Goal: Information Seeking & Learning: Learn about a topic

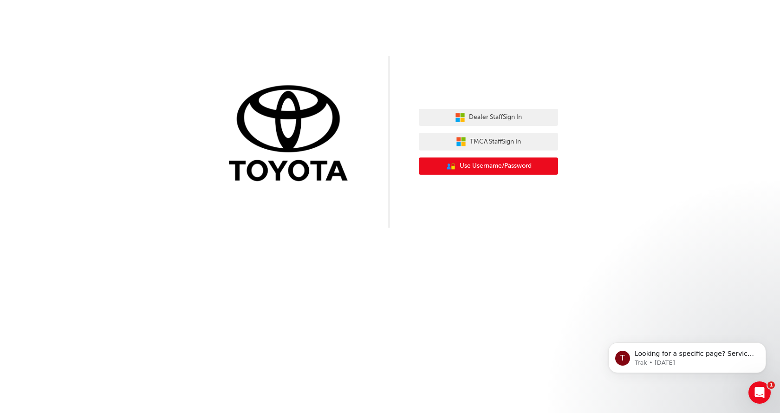
click at [477, 163] on span "Use Username/Password" at bounding box center [496, 166] width 72 height 11
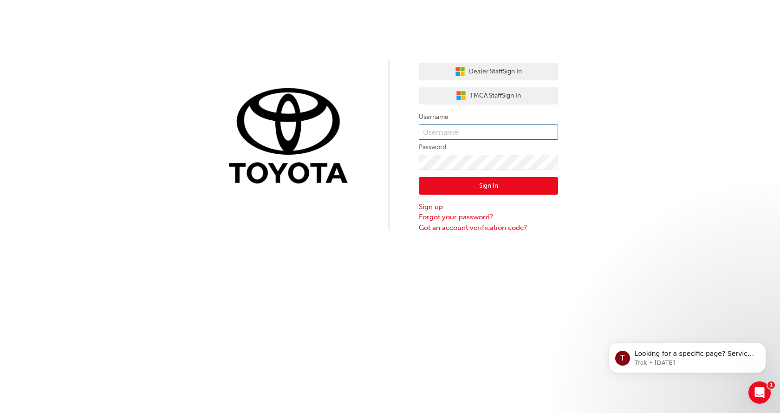
type input "[PERSON_NAME].[PERSON_NAME]"
click at [467, 188] on button "Sign In" at bounding box center [488, 186] width 139 height 18
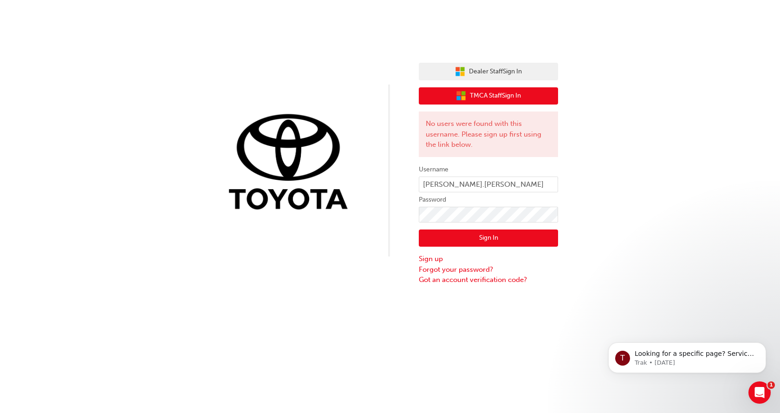
click at [492, 97] on span "TMCA Staff Sign In" at bounding box center [495, 96] width 51 height 11
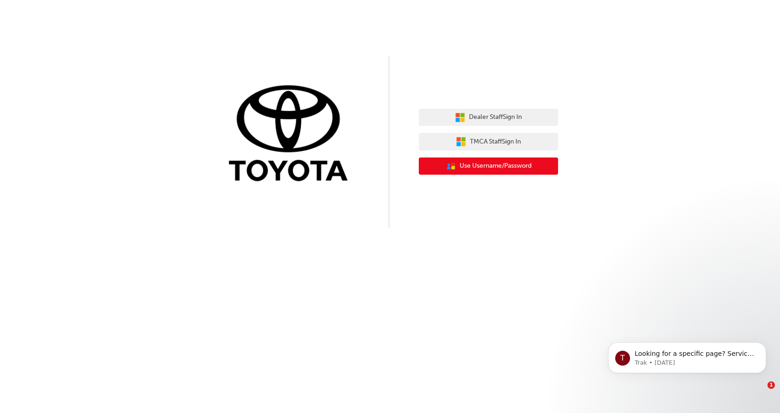
click at [486, 167] on span "Use Username/Password" at bounding box center [496, 166] width 72 height 11
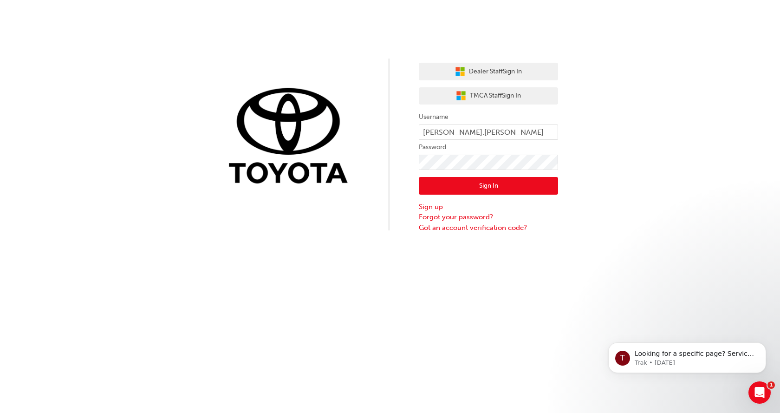
click at [487, 184] on button "Sign In" at bounding box center [488, 186] width 139 height 18
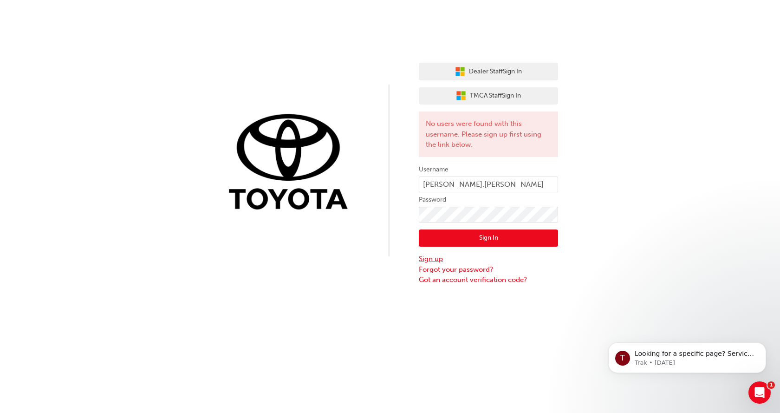
click at [438, 257] on link "Sign up" at bounding box center [488, 258] width 139 height 11
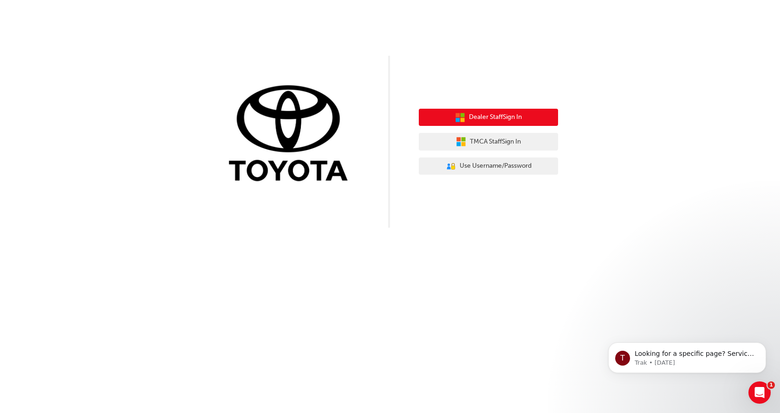
click at [467, 119] on button "Dealer Staff Sign In" at bounding box center [488, 118] width 139 height 18
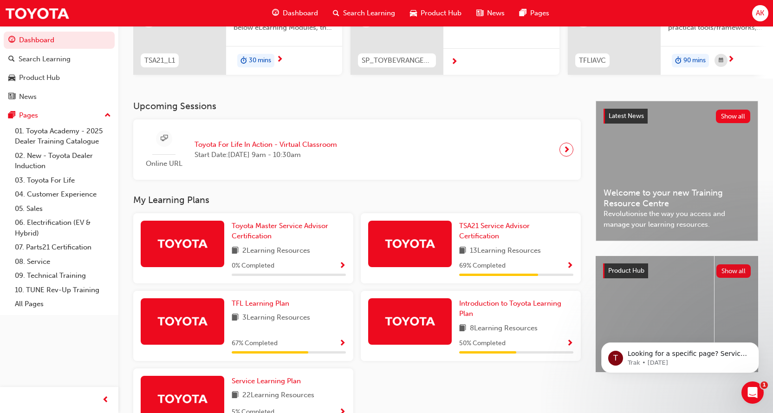
scroll to position [139, 0]
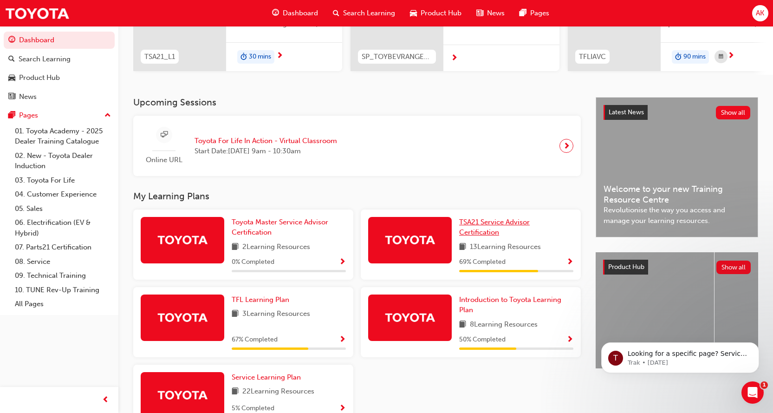
click at [488, 223] on span "TSA21 Service Advisor Certification" at bounding box center [494, 227] width 71 height 19
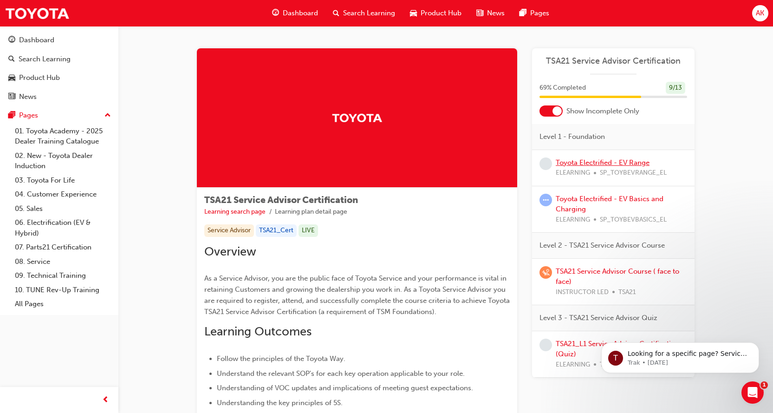
click at [594, 162] on link "Toyota Electrified - EV Range" at bounding box center [603, 162] width 94 height 8
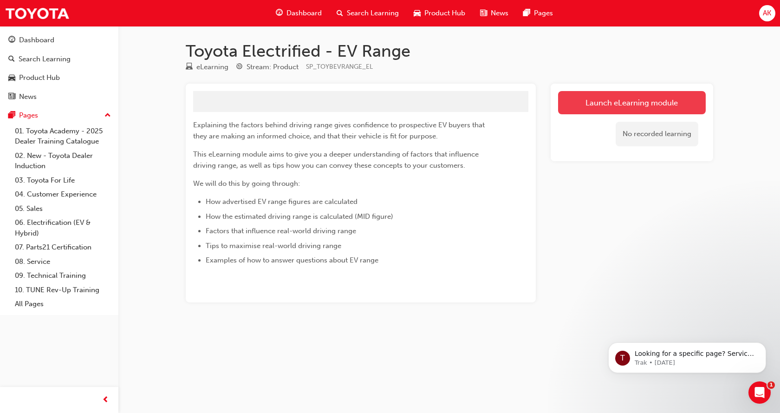
click at [650, 102] on button "Launch eLearning module" at bounding box center [632, 102] width 148 height 23
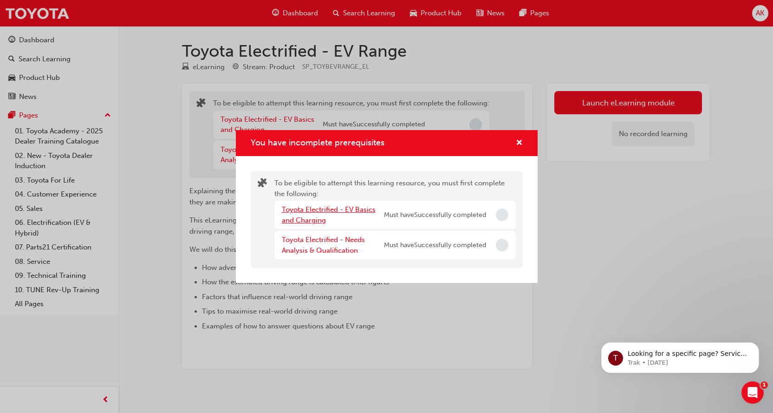
click at [317, 210] on link "Toyota Electrified - EV Basics and Charging" at bounding box center [329, 214] width 94 height 19
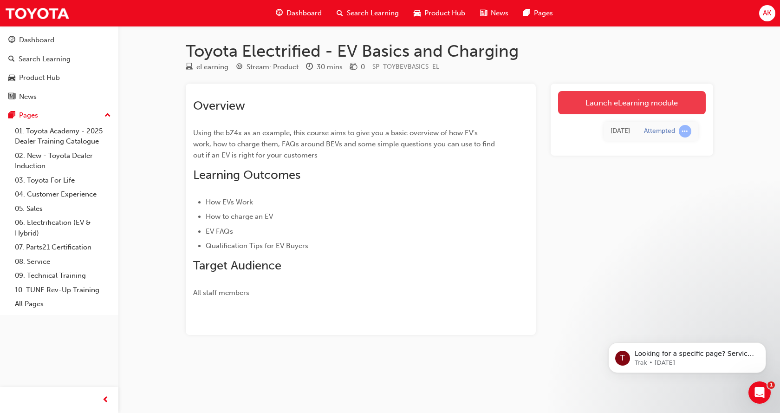
click at [621, 107] on link "Launch eLearning module" at bounding box center [632, 102] width 148 height 23
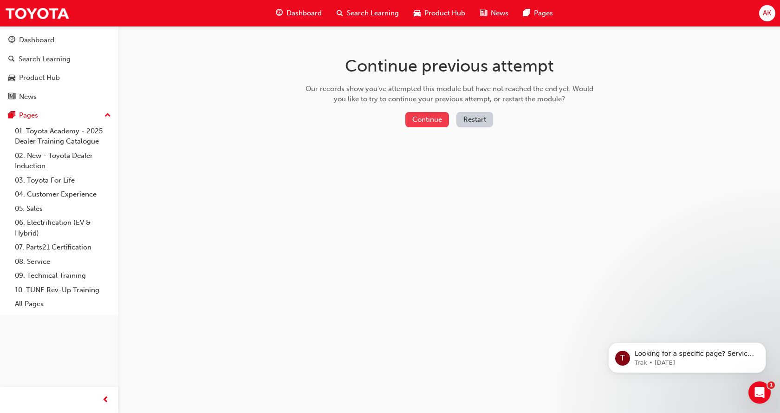
click at [427, 118] on button "Continue" at bounding box center [427, 119] width 44 height 15
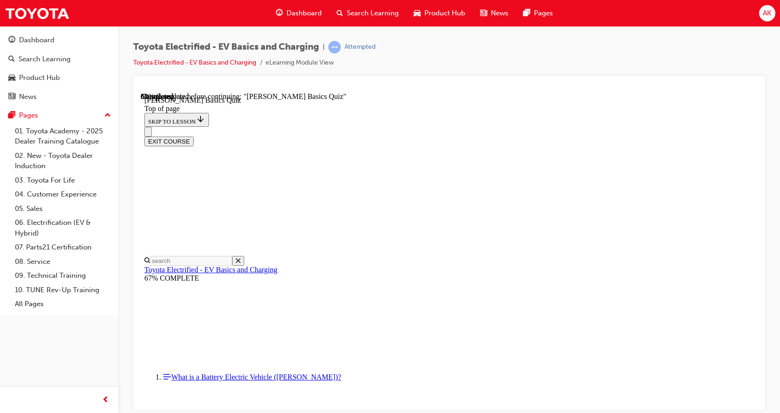
scroll to position [182, 0]
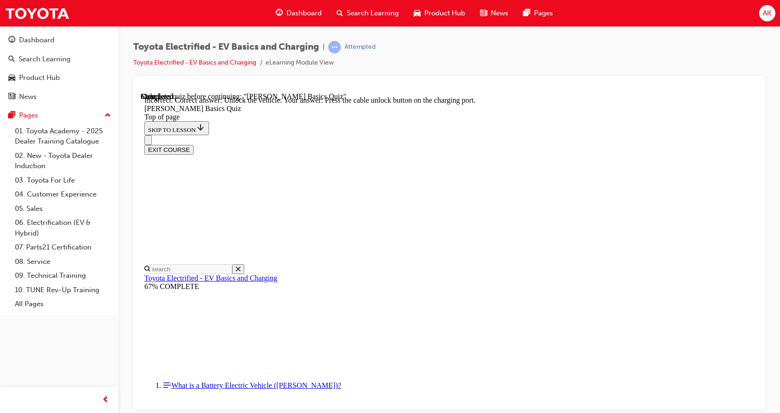
scroll to position [258, 0]
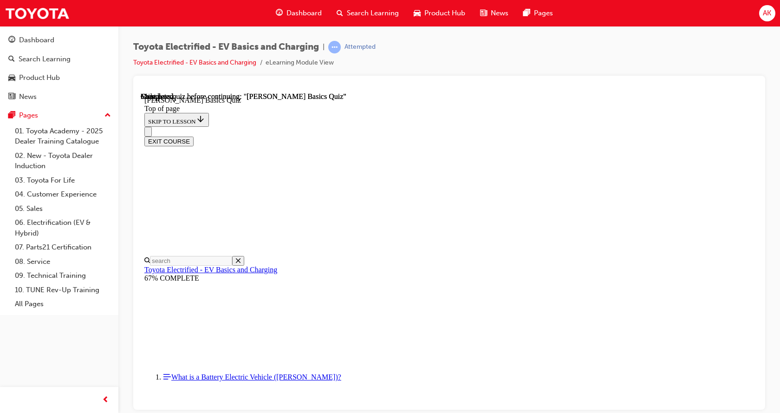
scroll to position [185, 0]
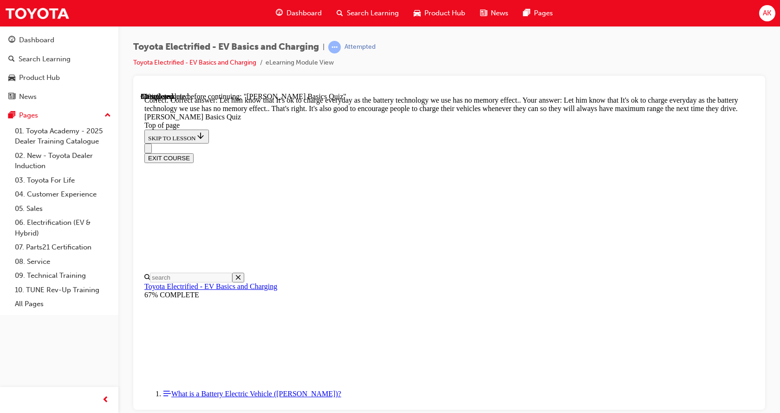
scroll to position [198, 0]
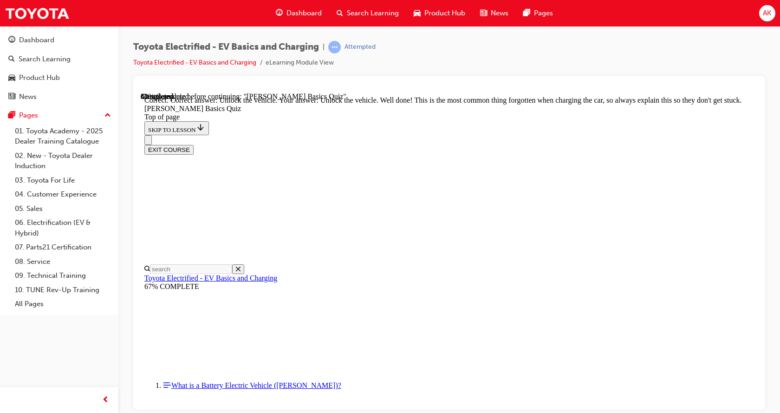
scroll to position [315, 0]
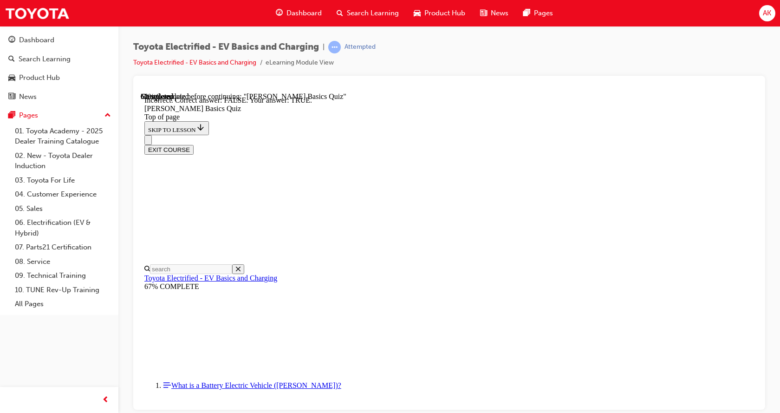
scroll to position [112, 0]
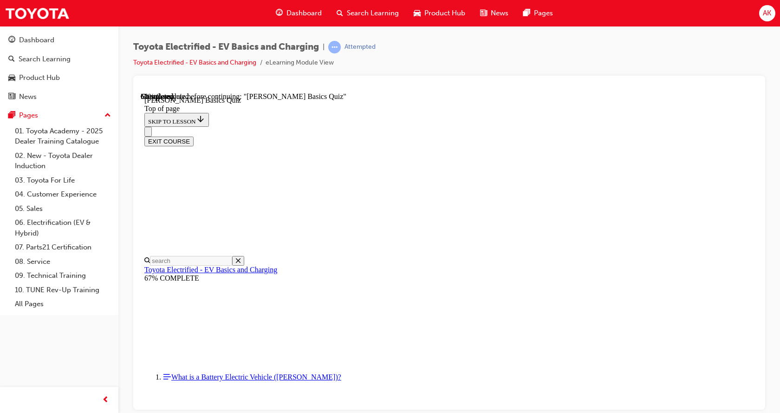
scroll to position [28, 0]
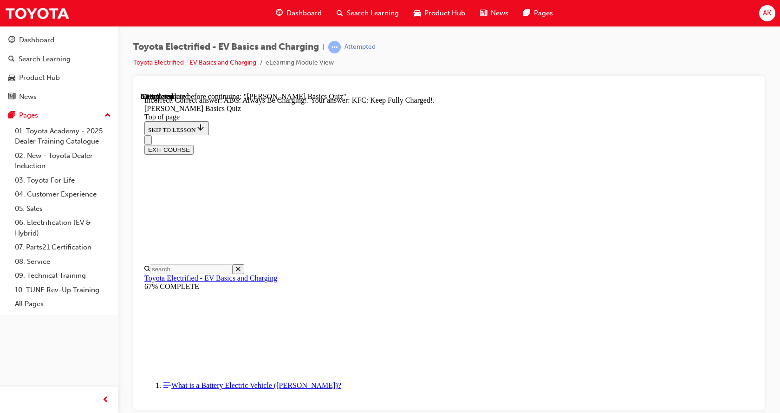
scroll to position [149, 0]
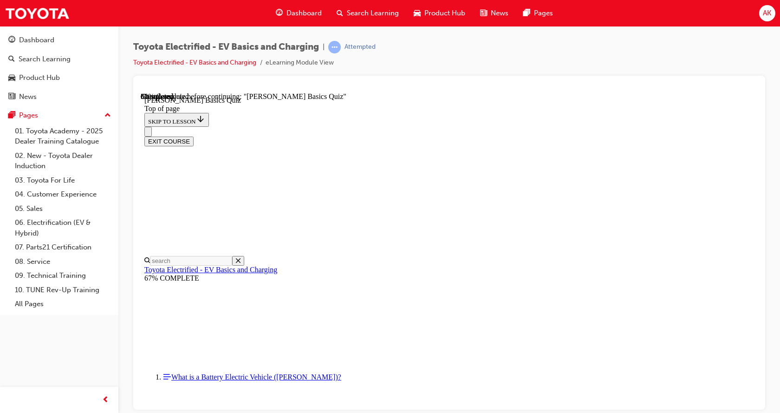
scroll to position [173, 0]
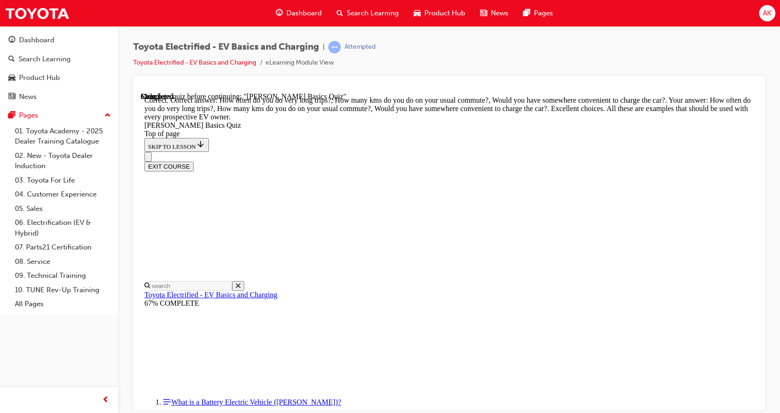
scroll to position [213, 0]
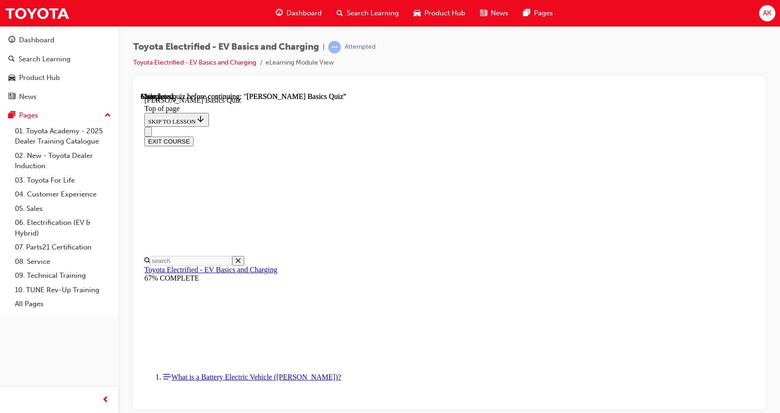
scroll to position [28, 0]
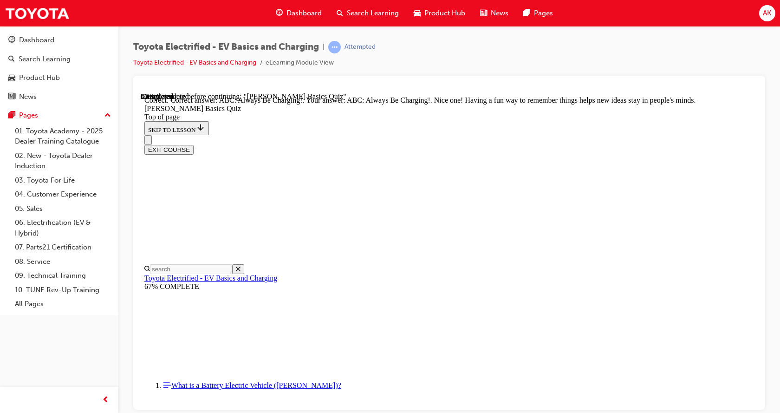
scroll to position [206, 0]
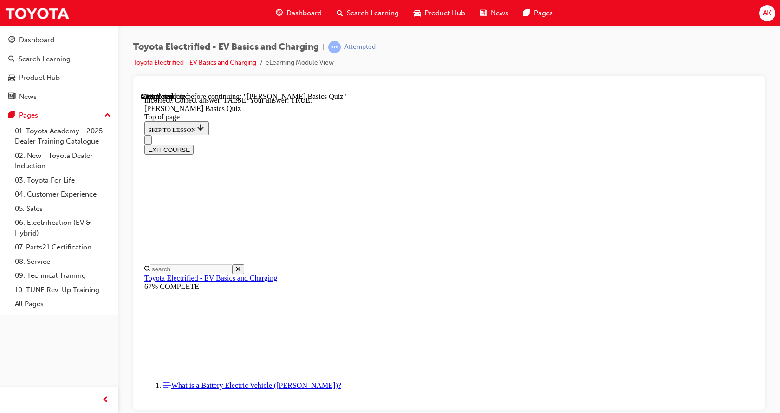
scroll to position [112, 0]
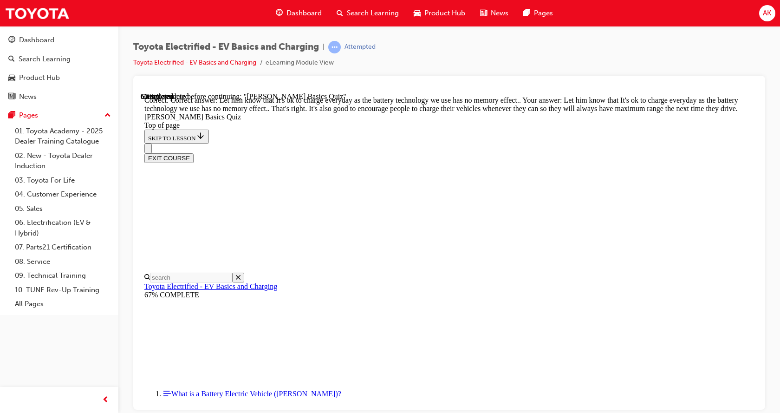
scroll to position [198, 0]
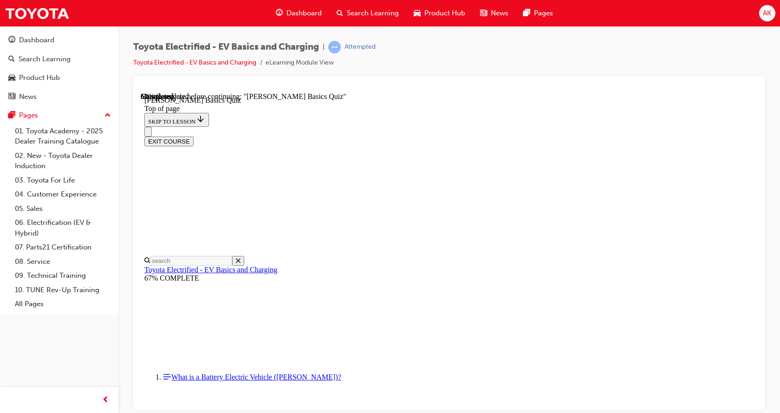
scroll to position [168, 0]
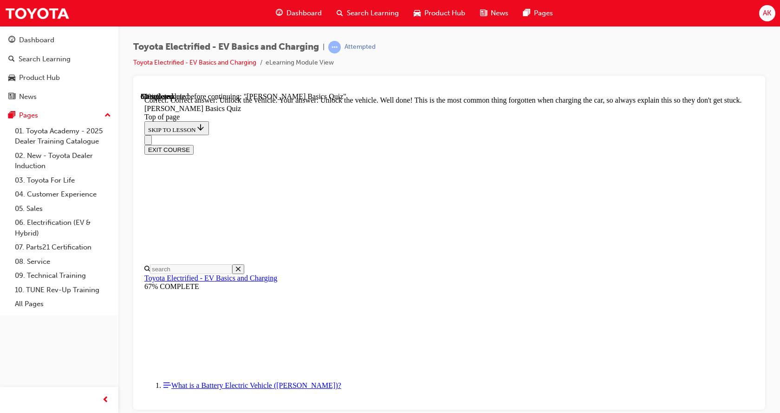
scroll to position [315, 0]
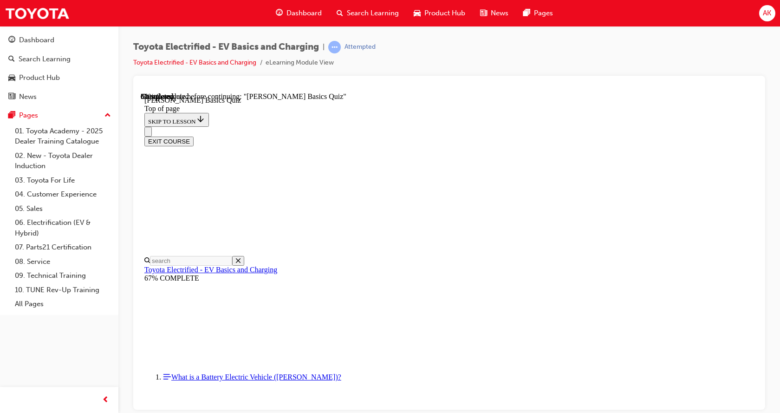
scroll to position [168, 0]
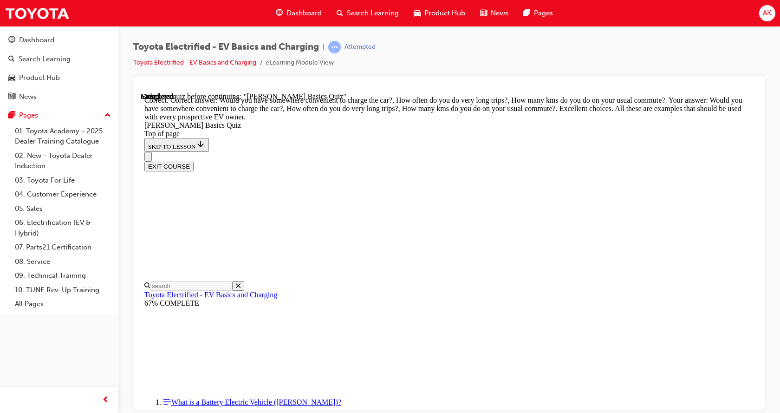
scroll to position [259, 0]
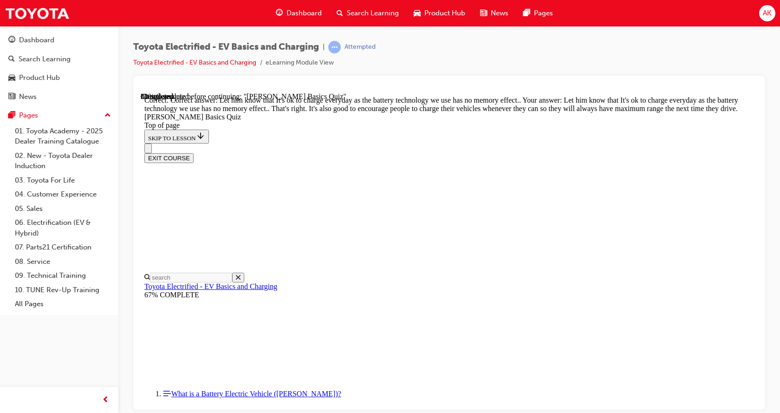
scroll to position [198, 0]
drag, startPoint x: 439, startPoint y: 285, endPoint x: 441, endPoint y: 293, distance: 8.9
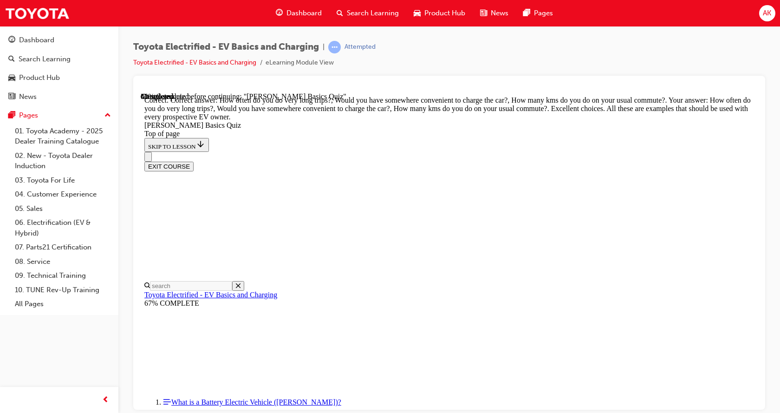
scroll to position [259, 0]
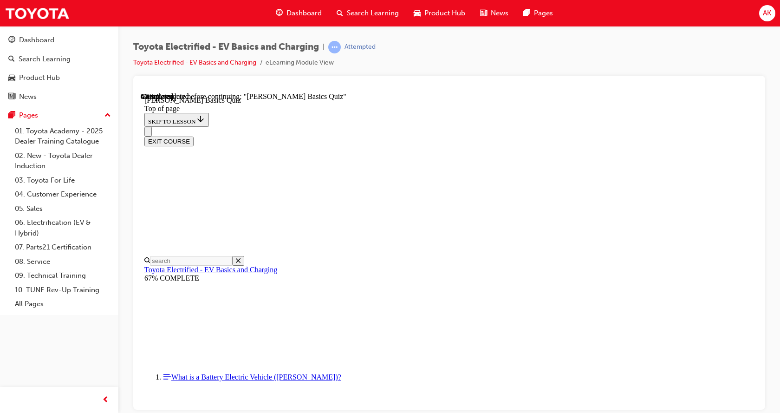
scroll to position [28, 0]
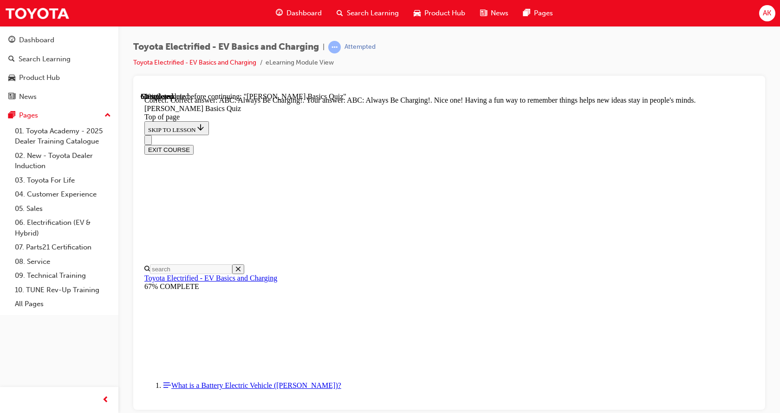
scroll to position [206, 0]
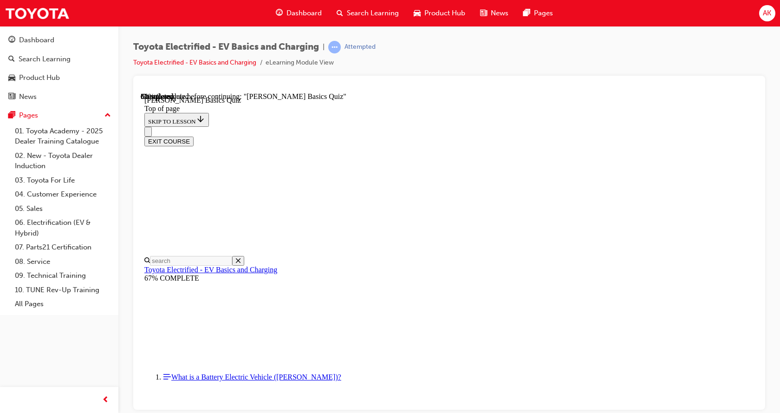
scroll to position [183, 0]
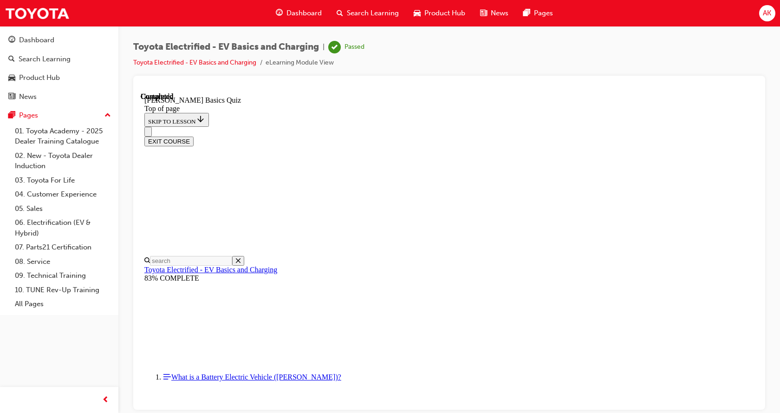
scroll to position [185, 0]
click at [194, 136] on button "EXIT COURSE" at bounding box center [168, 141] width 49 height 10
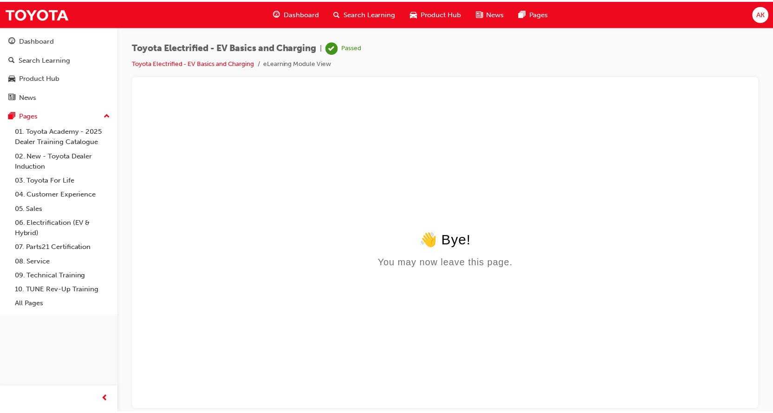
scroll to position [0, 0]
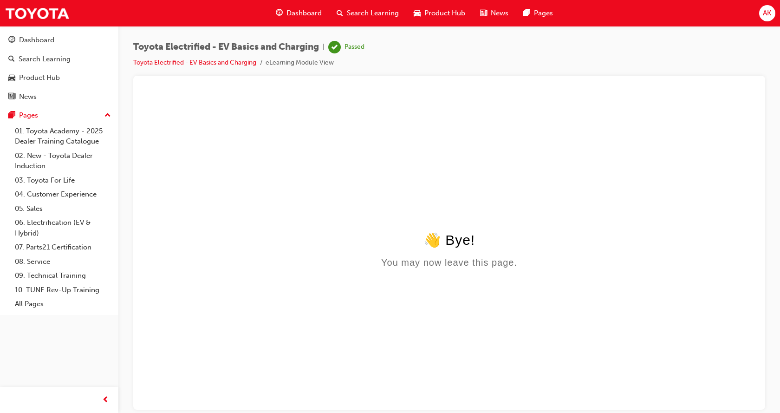
click at [307, 15] on span "Dashboard" at bounding box center [303, 13] width 35 height 11
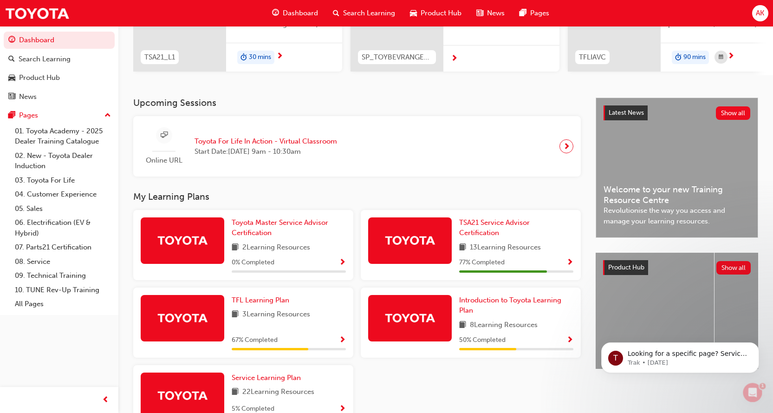
scroll to position [139, 0]
click at [482, 234] on span "TSA21 Service Advisor Certification" at bounding box center [494, 227] width 71 height 19
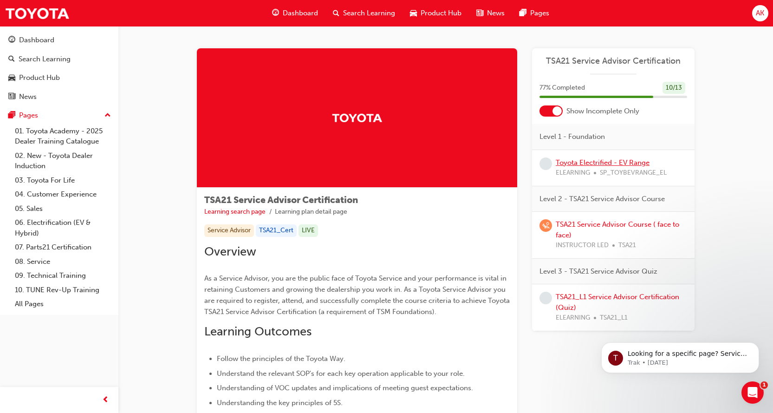
click at [592, 162] on link "Toyota Electrified - EV Range" at bounding box center [603, 162] width 94 height 8
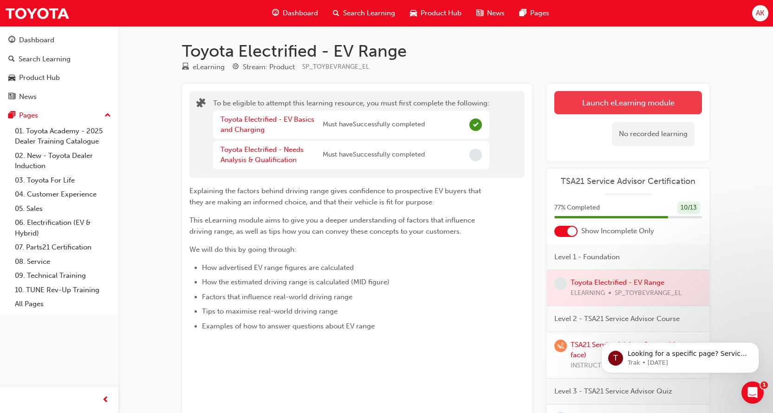
click at [636, 108] on button "Launch eLearning module" at bounding box center [628, 102] width 148 height 23
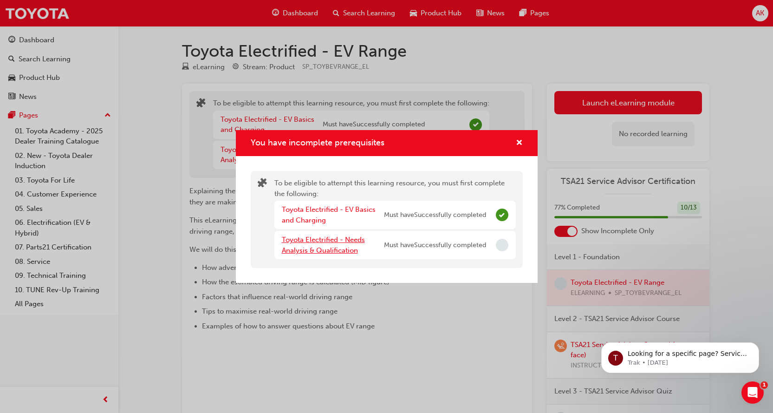
click at [322, 248] on link "Toyota Electrified - Needs Analysis & Qualification" at bounding box center [323, 244] width 83 height 19
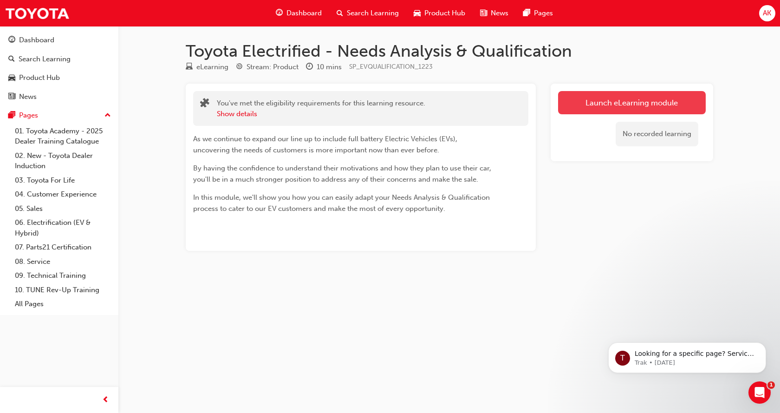
click at [638, 100] on link "Launch eLearning module" at bounding box center [632, 102] width 148 height 23
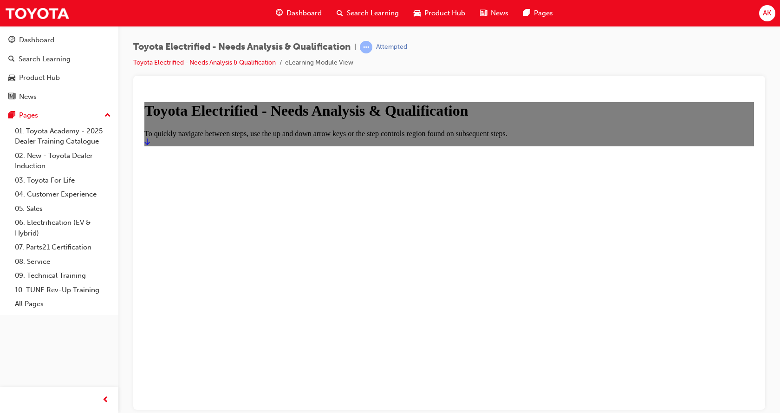
click at [150, 145] on link "Start" at bounding box center [147, 141] width 6 height 8
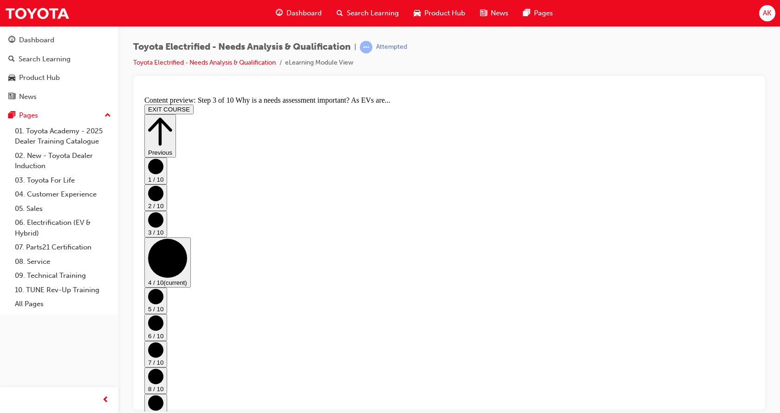
scroll to position [0, 0]
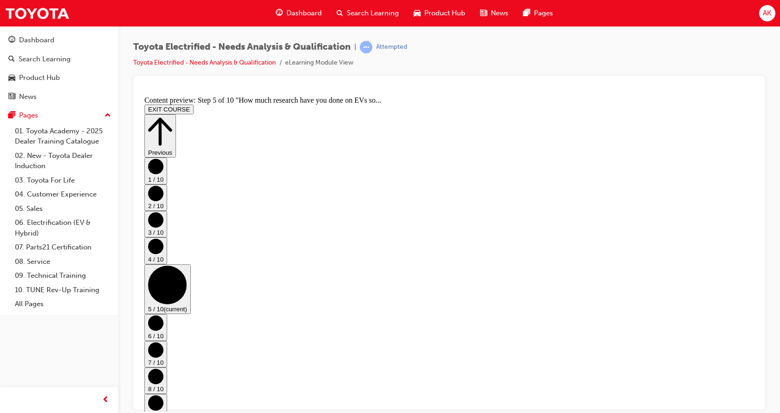
scroll to position [0, 0]
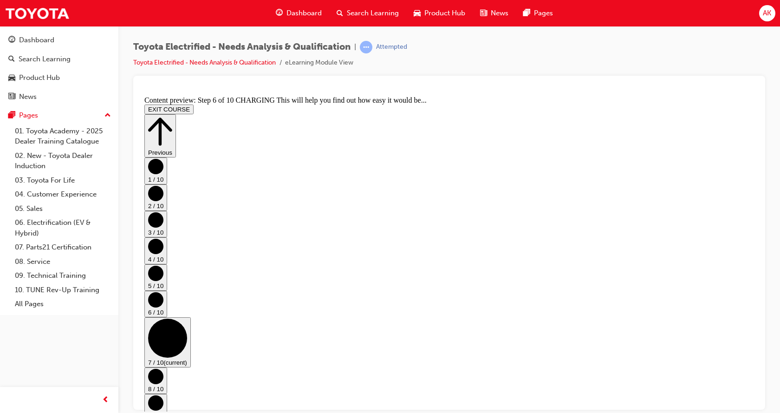
scroll to position [0, 0]
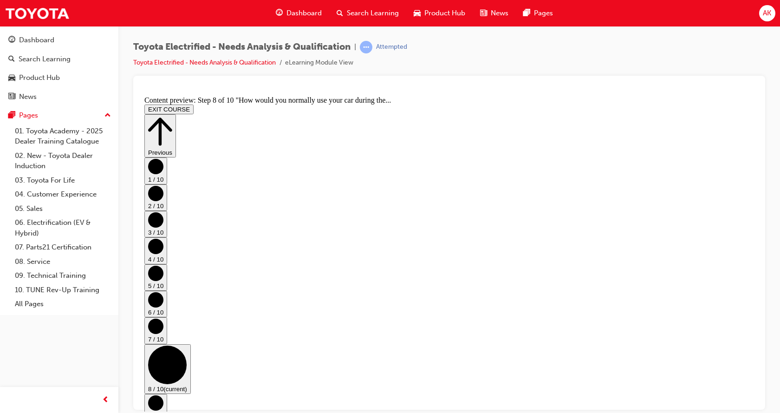
scroll to position [0, 0]
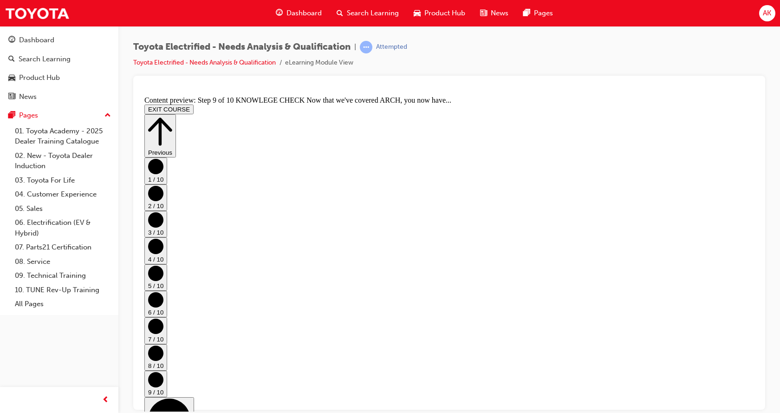
click at [172, 117] on icon "Step controls" at bounding box center [160, 131] width 24 height 28
click at [194, 104] on button "EXIT COURSE" at bounding box center [168, 109] width 49 height 10
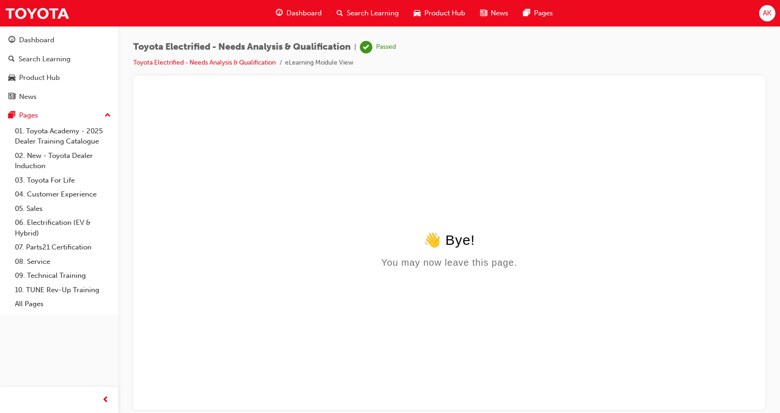
click at [301, 15] on span "Dashboard" at bounding box center [303, 13] width 35 height 11
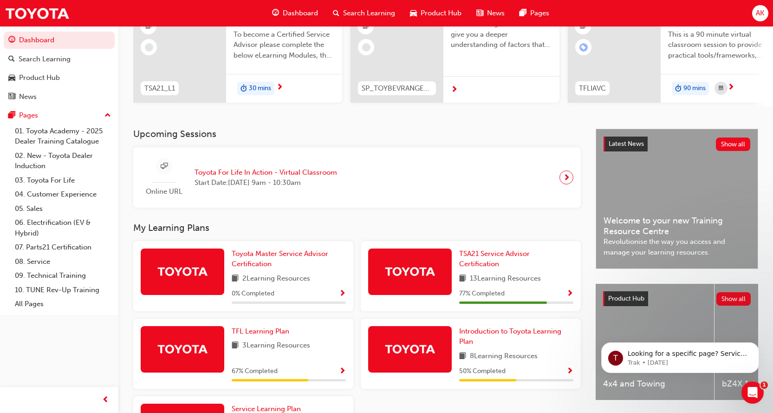
scroll to position [139, 0]
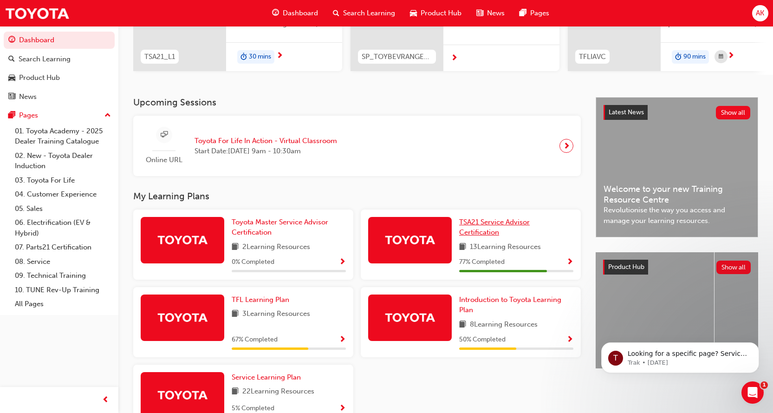
click at [479, 224] on span "TSA21 Service Advisor Certification" at bounding box center [494, 227] width 71 height 19
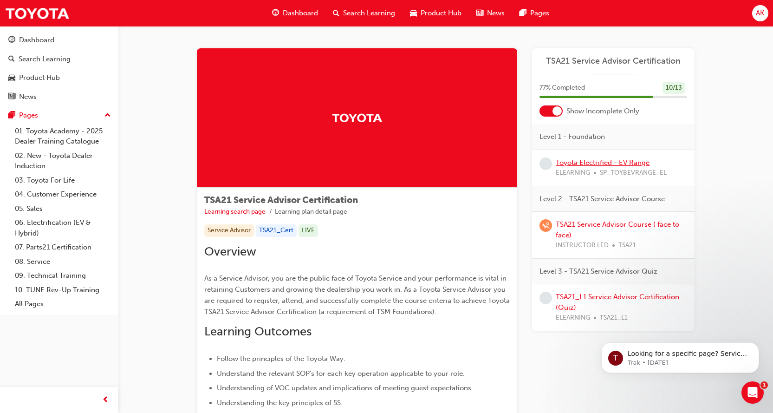
click at [591, 158] on link "Toyota Electrified - EV Range" at bounding box center [603, 162] width 94 height 8
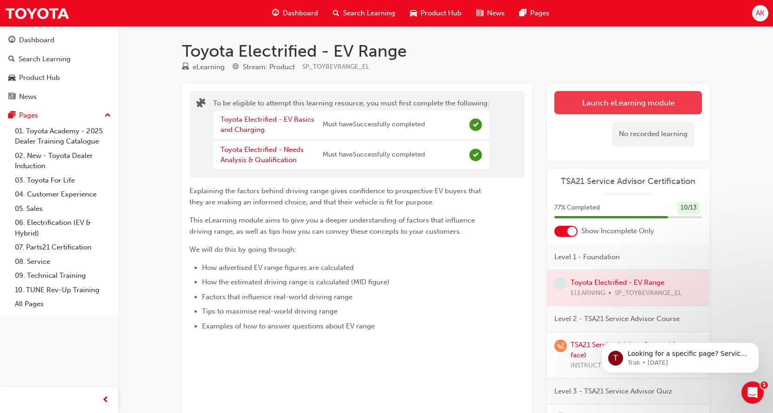
click at [634, 104] on button "Launch eLearning module" at bounding box center [628, 102] width 148 height 23
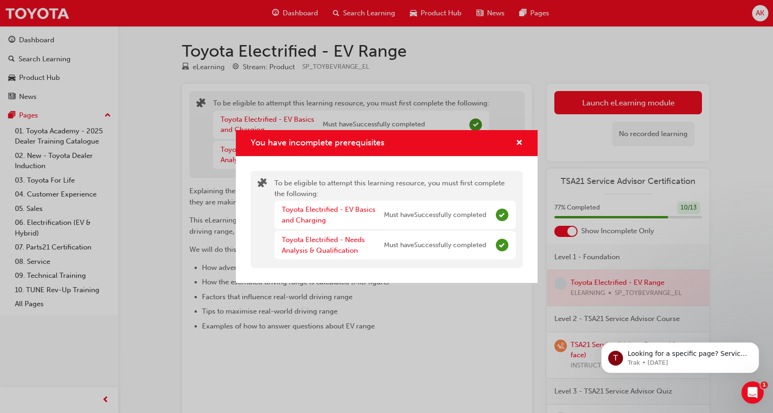
scroll to position [70, 0]
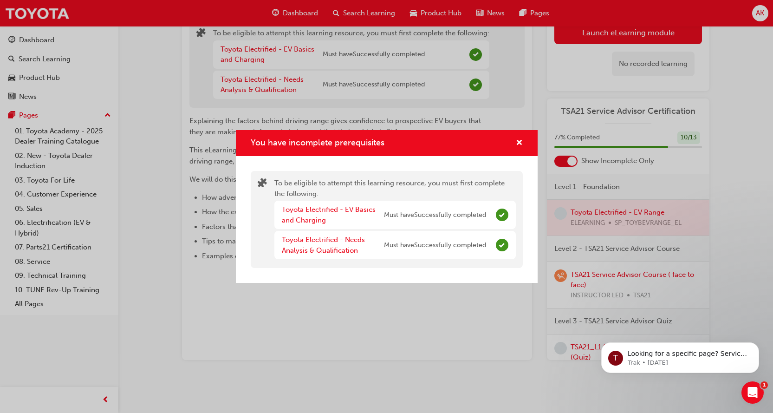
click at [520, 213] on div "To be eligible to attempt this learning resource, you must first complete the f…" at bounding box center [387, 219] width 272 height 97
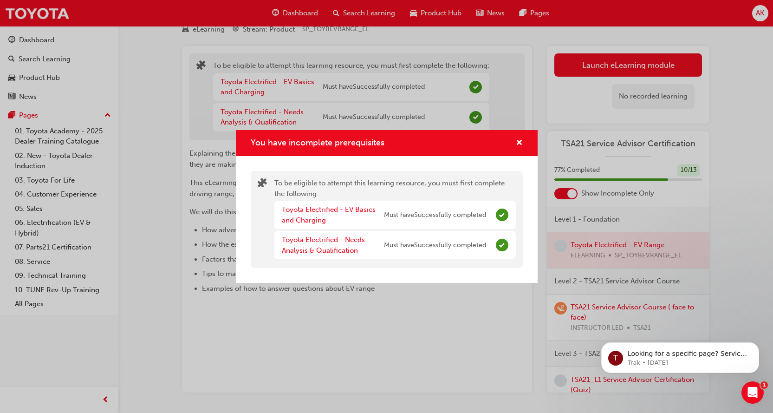
scroll to position [0, 0]
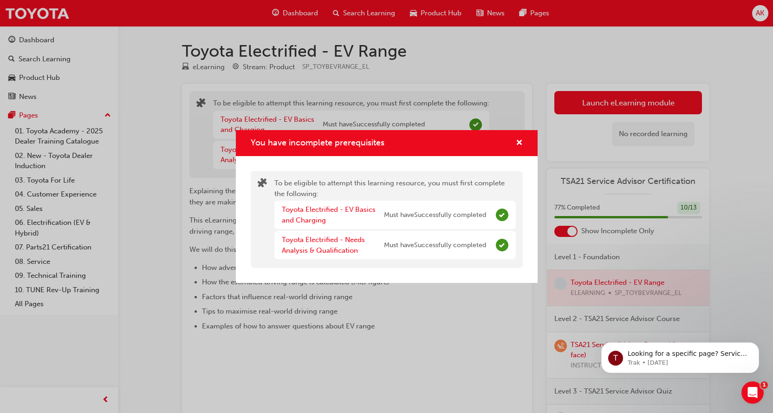
click at [523, 144] on div "You have incomplete prerequisites" at bounding box center [387, 143] width 302 height 26
click at [518, 139] on span "cross-icon" at bounding box center [519, 143] width 7 height 8
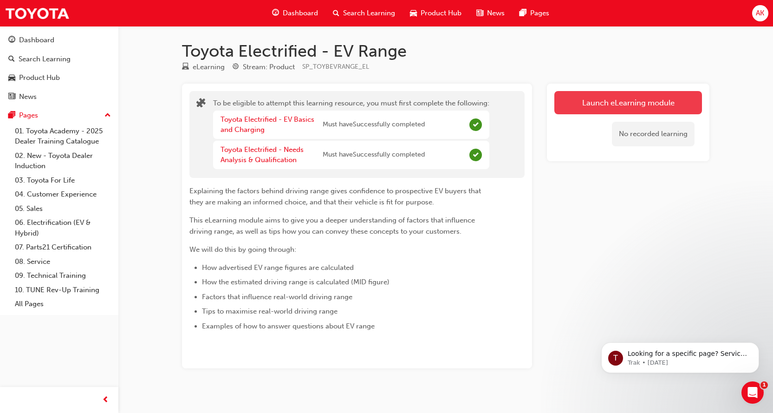
click at [618, 104] on button "Launch eLearning module" at bounding box center [628, 102] width 148 height 23
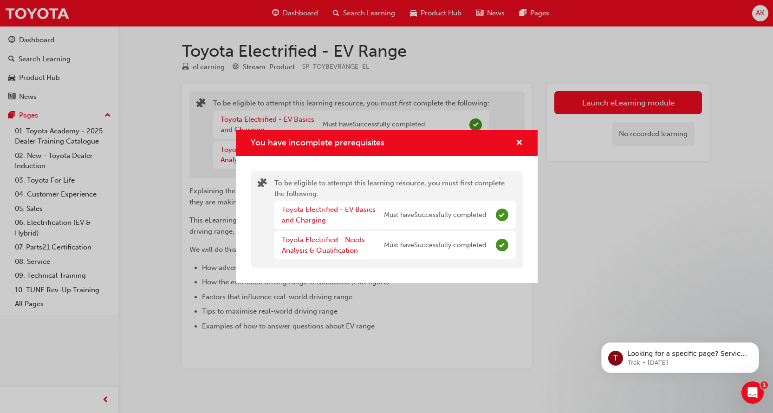
click at [421, 223] on div "Toyota Electrified - EV Basics and Charging Must have Successfully completed" at bounding box center [384, 214] width 204 height 21
click at [399, 238] on div "Toyota Electrified - Needs Analysis & Qualification Must have Successfully comp…" at bounding box center [384, 244] width 204 height 21
click at [519, 142] on span "cross-icon" at bounding box center [519, 143] width 7 height 8
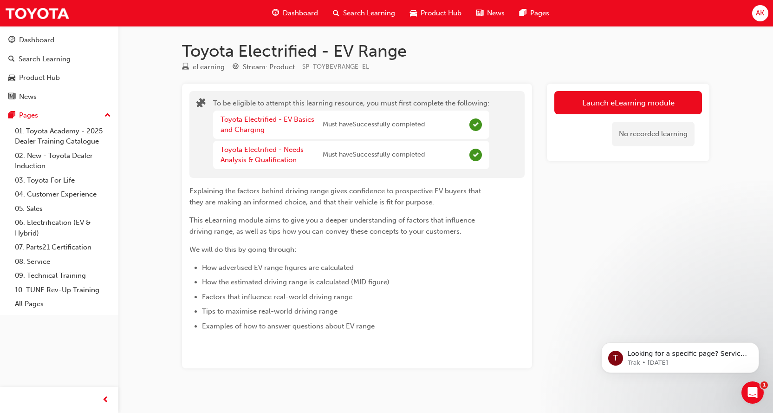
click at [365, 125] on span "Must have Successfully completed" at bounding box center [374, 124] width 102 height 11
click at [510, 143] on div "To be eligible to attempt this learning resource, you must first complete the f…" at bounding box center [356, 134] width 321 height 73
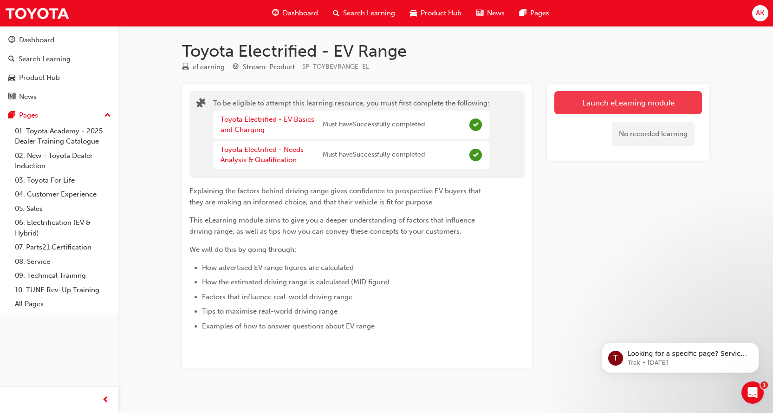
click at [611, 104] on button "Launch eLearning module" at bounding box center [628, 102] width 148 height 23
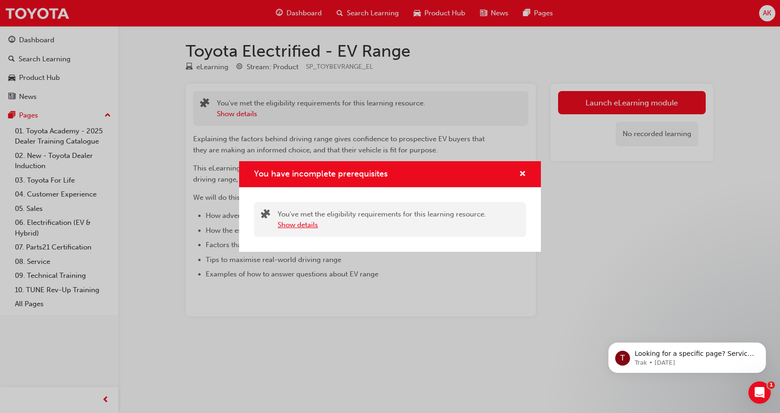
click at [295, 223] on button "Show details" at bounding box center [298, 225] width 40 height 11
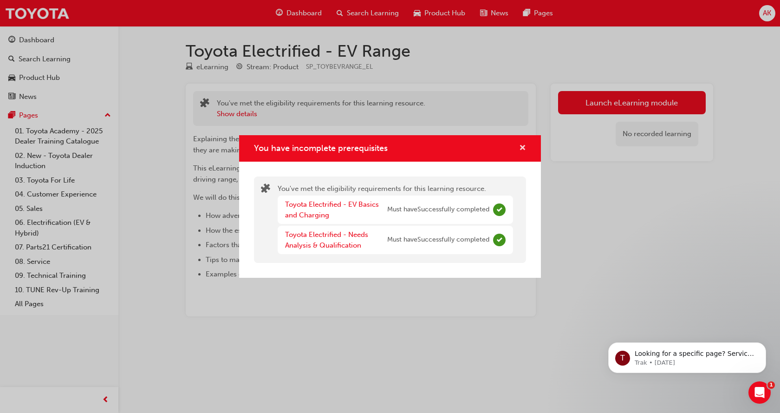
click at [524, 145] on span "cross-icon" at bounding box center [522, 148] width 7 height 8
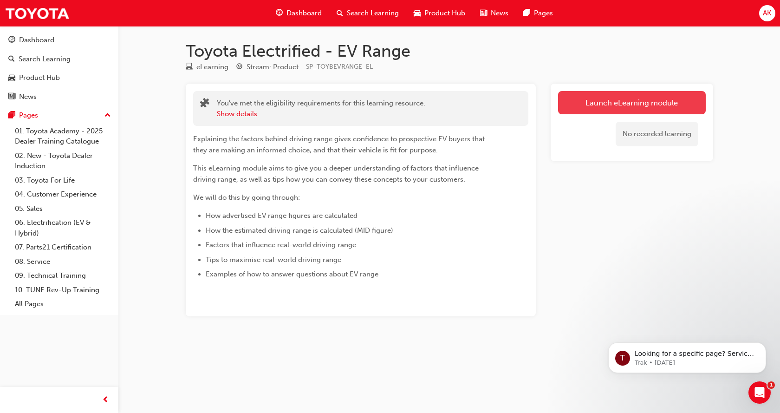
click at [623, 102] on button "Launch eLearning module" at bounding box center [632, 102] width 148 height 23
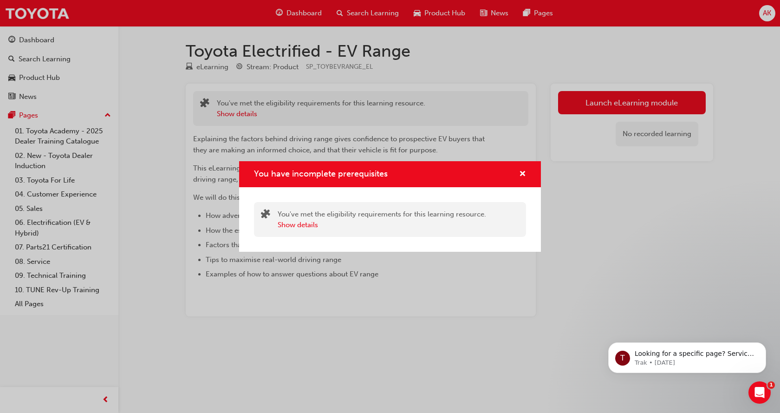
click at [527, 172] on div "You have incomplete prerequisites" at bounding box center [390, 174] width 302 height 26
click at [520, 174] on span "cross-icon" at bounding box center [522, 174] width 7 height 8
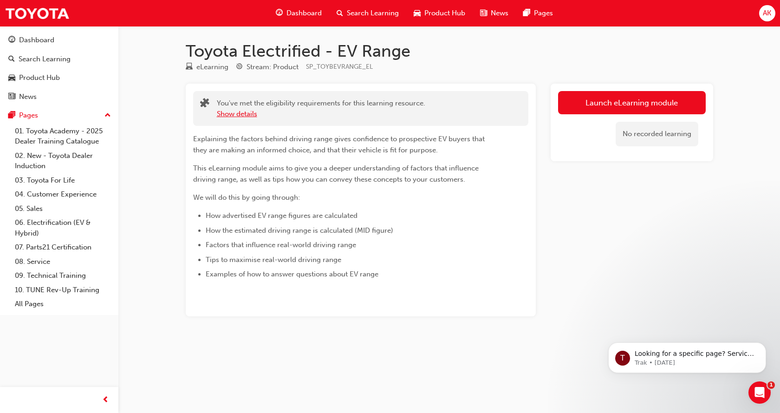
click at [234, 113] on button "Show details" at bounding box center [237, 114] width 40 height 11
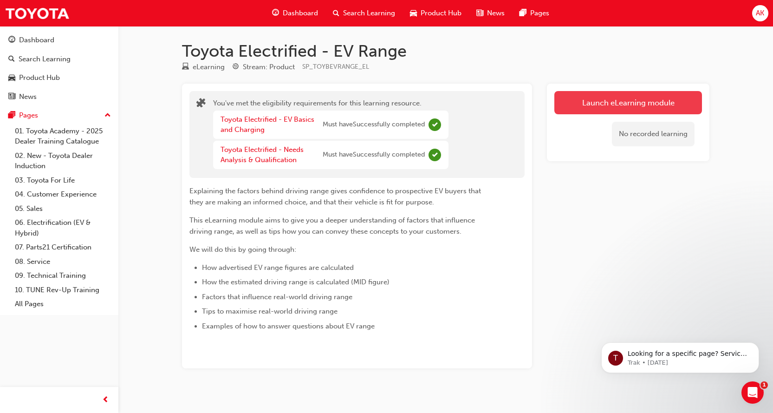
click at [586, 103] on link "Launch eLearning module" at bounding box center [628, 102] width 148 height 23
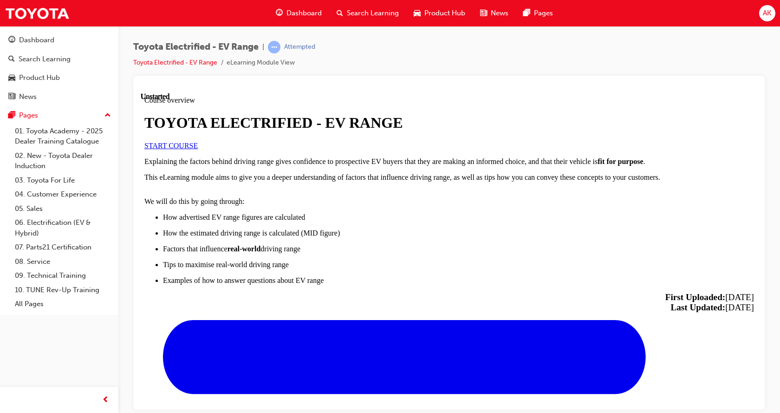
click at [198, 149] on span "START COURSE" at bounding box center [170, 145] width 53 height 8
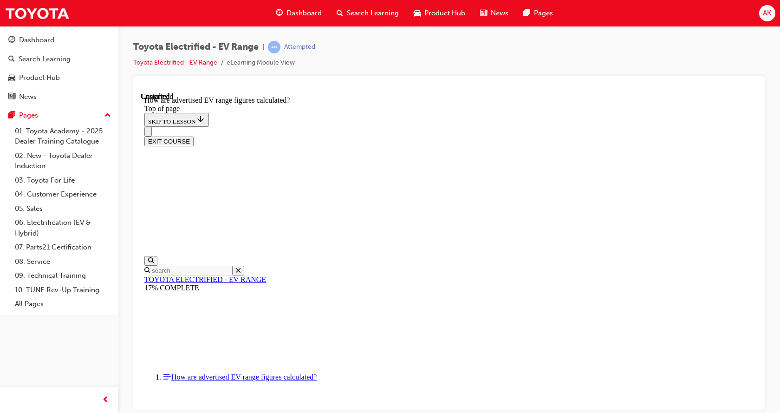
scroll to position [505, 0]
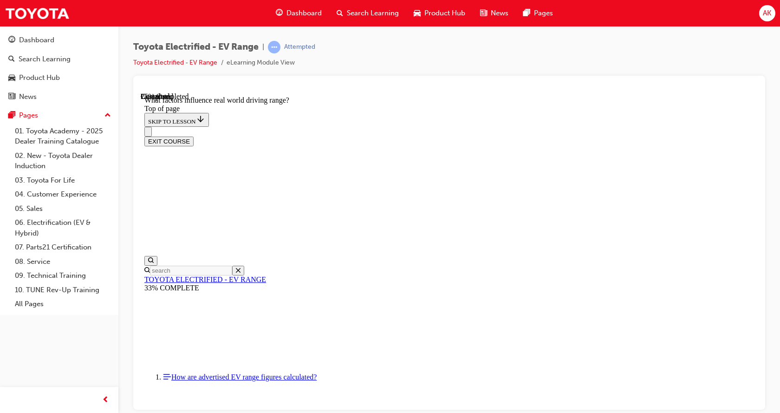
scroll to position [41, 0]
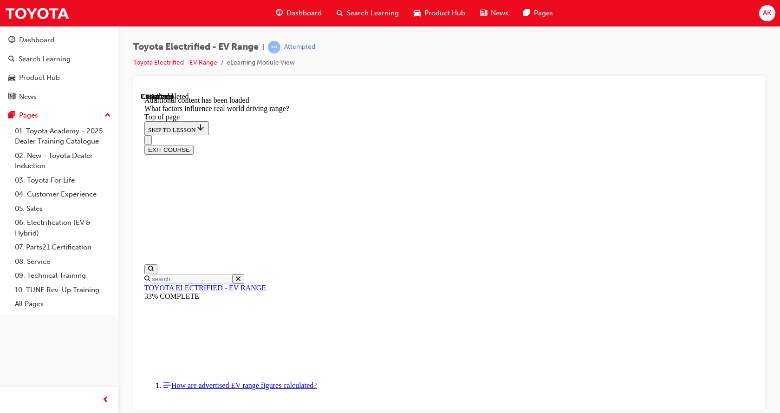
scroll to position [1226, 0]
drag, startPoint x: 497, startPoint y: 157, endPoint x: 615, endPoint y: 286, distance: 175.8
drag, startPoint x: 511, startPoint y: 165, endPoint x: 403, endPoint y: 287, distance: 162.8
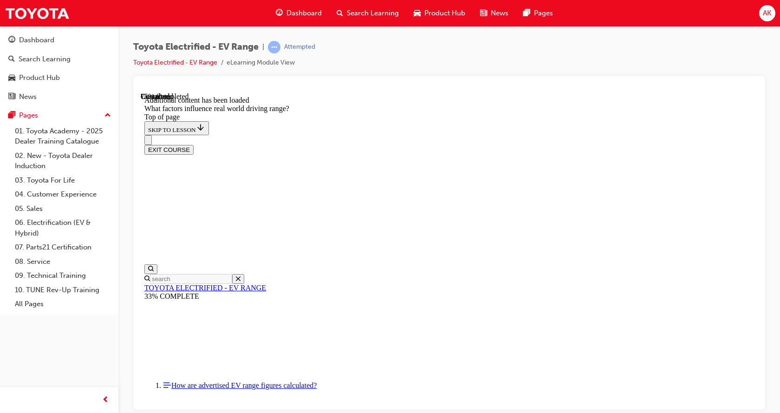
drag, startPoint x: 516, startPoint y: 167, endPoint x: 411, endPoint y: 287, distance: 159.9
drag, startPoint x: 518, startPoint y: 173, endPoint x: 622, endPoint y: 294, distance: 159.6
drag, startPoint x: 524, startPoint y: 174, endPoint x: 624, endPoint y: 298, distance: 159.7
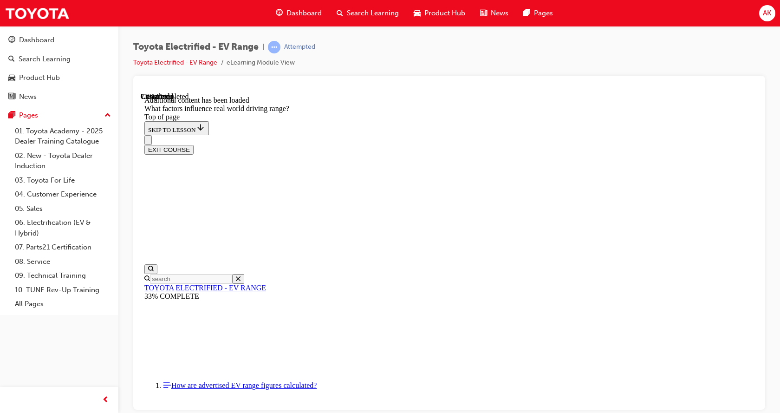
drag, startPoint x: 543, startPoint y: 175, endPoint x: 645, endPoint y: 292, distance: 156.3
drag, startPoint x: 521, startPoint y: 171, endPoint x: 628, endPoint y: 293, distance: 162.2
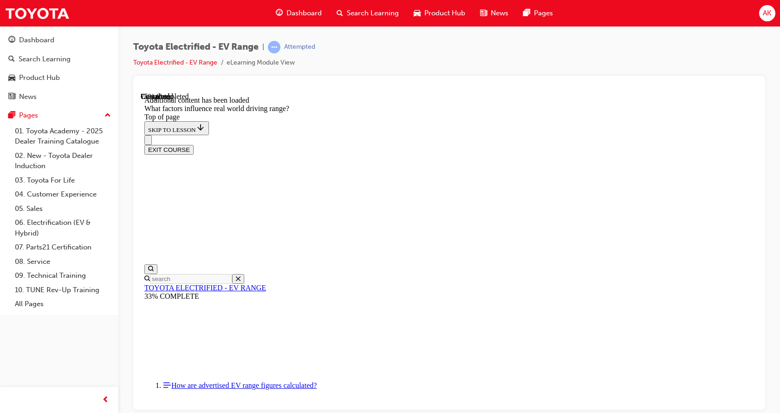
drag, startPoint x: 518, startPoint y: 164, endPoint x: 438, endPoint y: 276, distance: 137.1
drag, startPoint x: 521, startPoint y: 160, endPoint x: 425, endPoint y: 289, distance: 161.2
drag, startPoint x: 525, startPoint y: 164, endPoint x: 643, endPoint y: 282, distance: 166.7
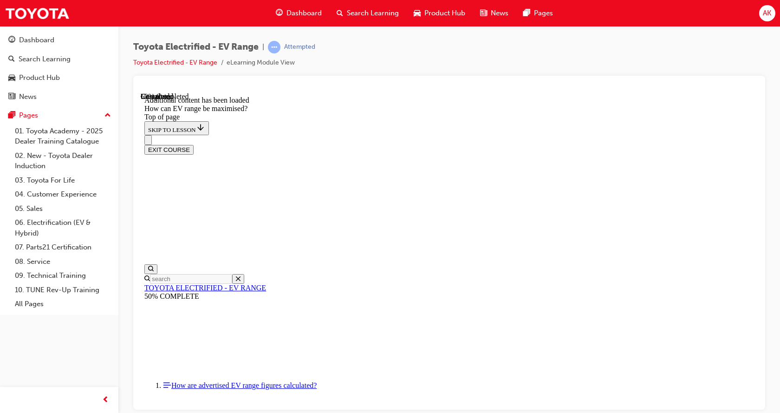
scroll to position [261, 0]
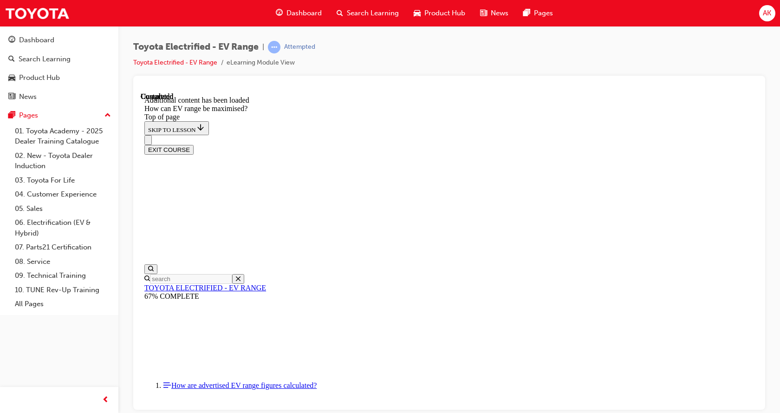
scroll to position [1197, 0]
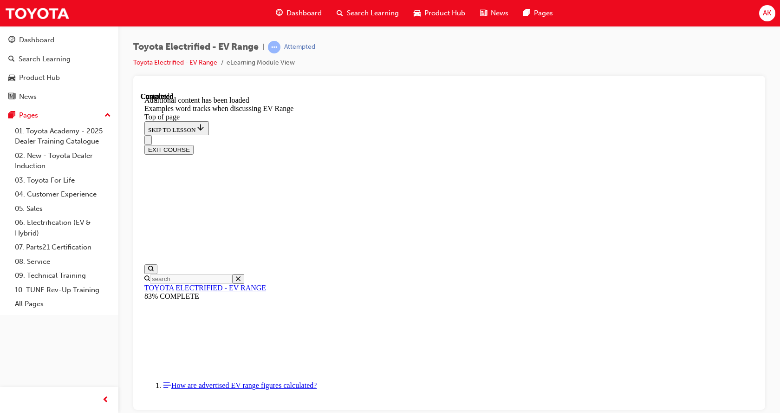
scroll to position [1346, 0]
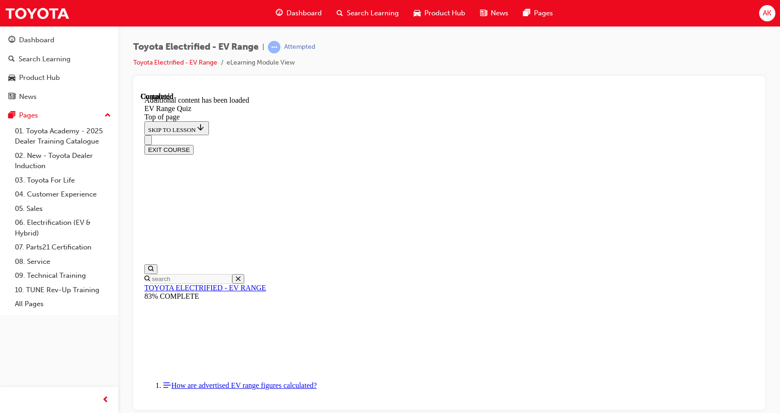
scroll to position [28, 0]
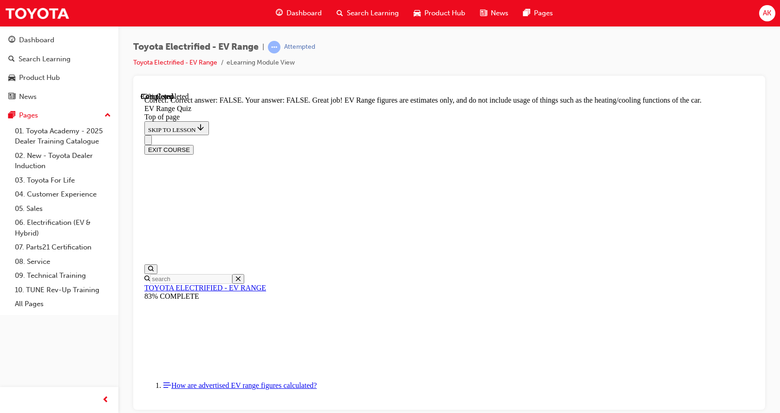
scroll to position [168, 0]
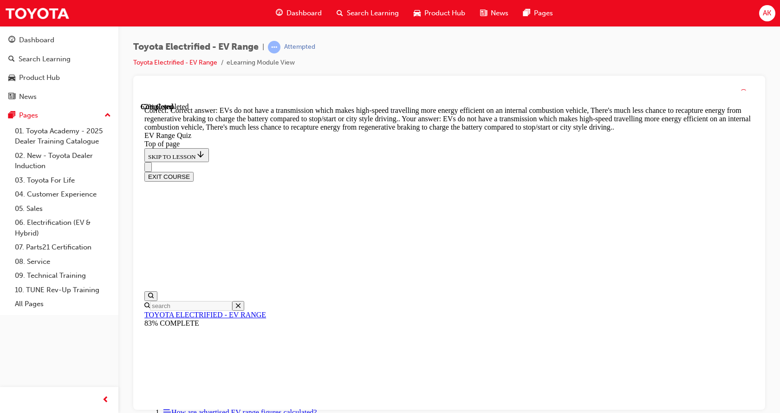
scroll to position [275, 0]
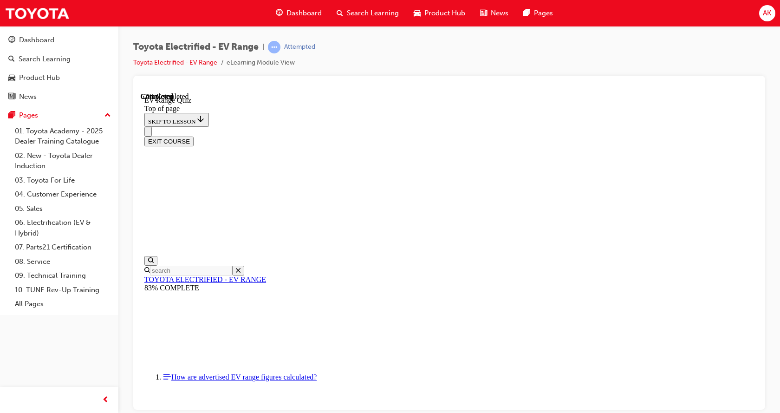
scroll to position [168, 0]
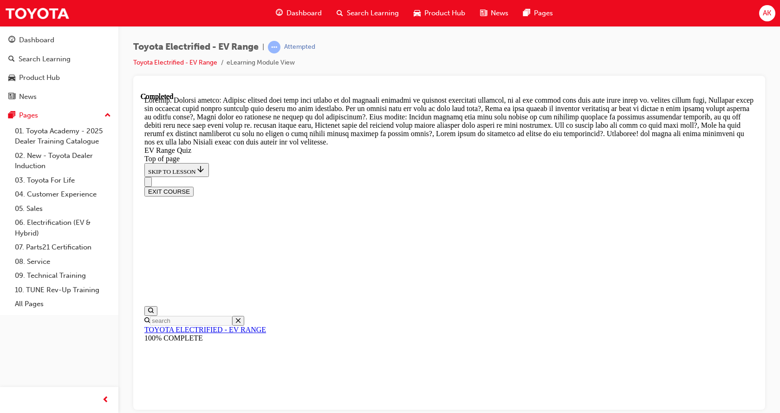
scroll to position [380, 0]
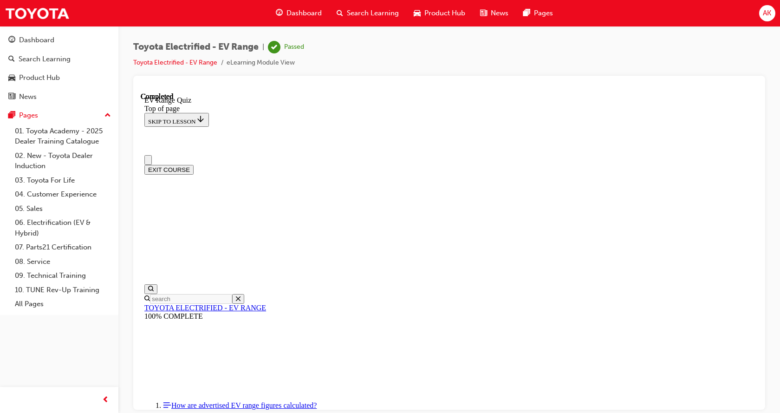
scroll to position [0, 0]
click at [194, 164] on button "EXIT COURSE" at bounding box center [168, 169] width 49 height 10
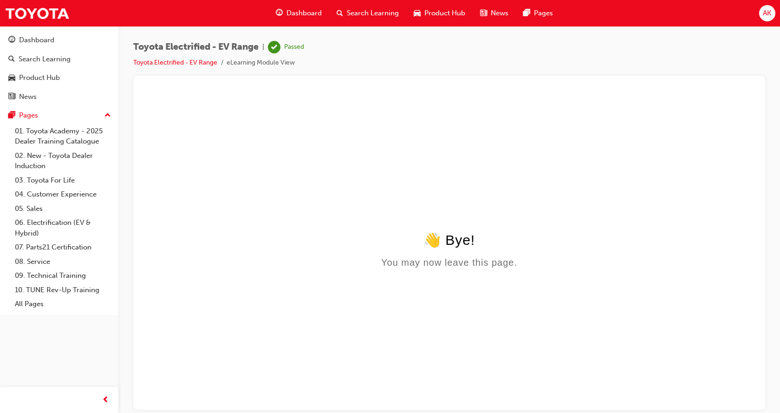
click at [299, 11] on span "Dashboard" at bounding box center [303, 13] width 35 height 11
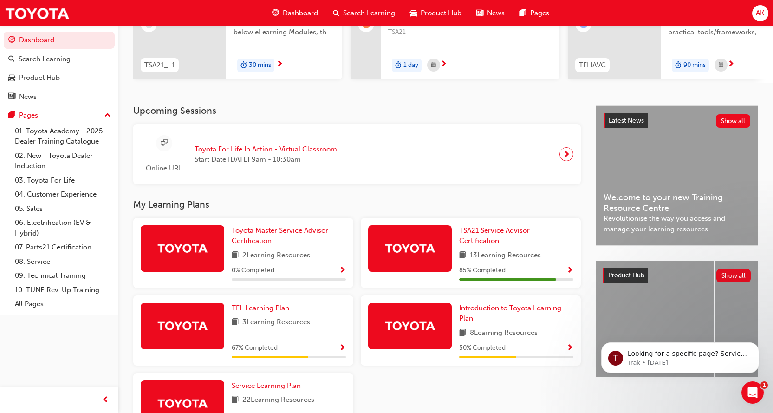
scroll to position [139, 0]
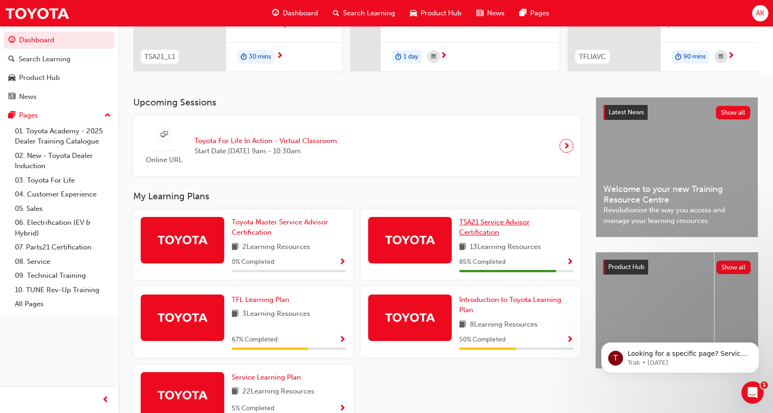
click at [478, 222] on span "TSA21 Service Advisor Certification" at bounding box center [494, 227] width 71 height 19
